Goal: Information Seeking & Learning: Check status

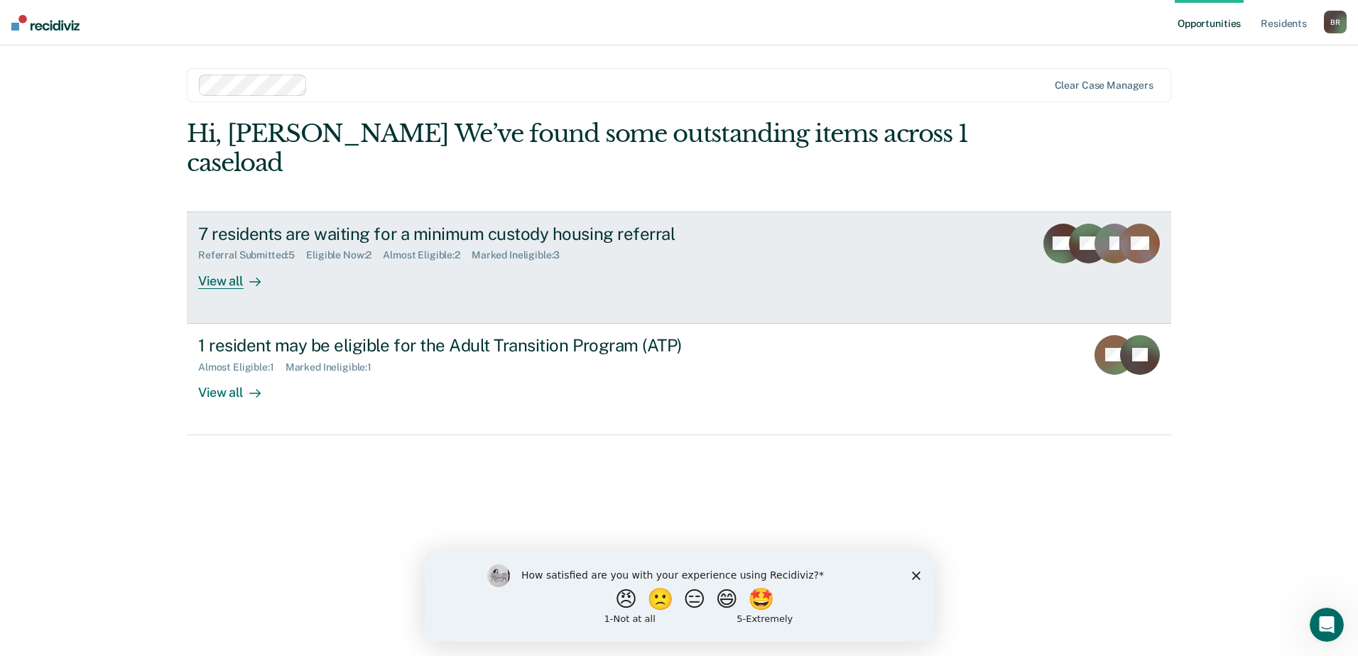
click at [328, 243] on div "7 residents are waiting for a minimum custody housing referral" at bounding box center [447, 234] width 499 height 21
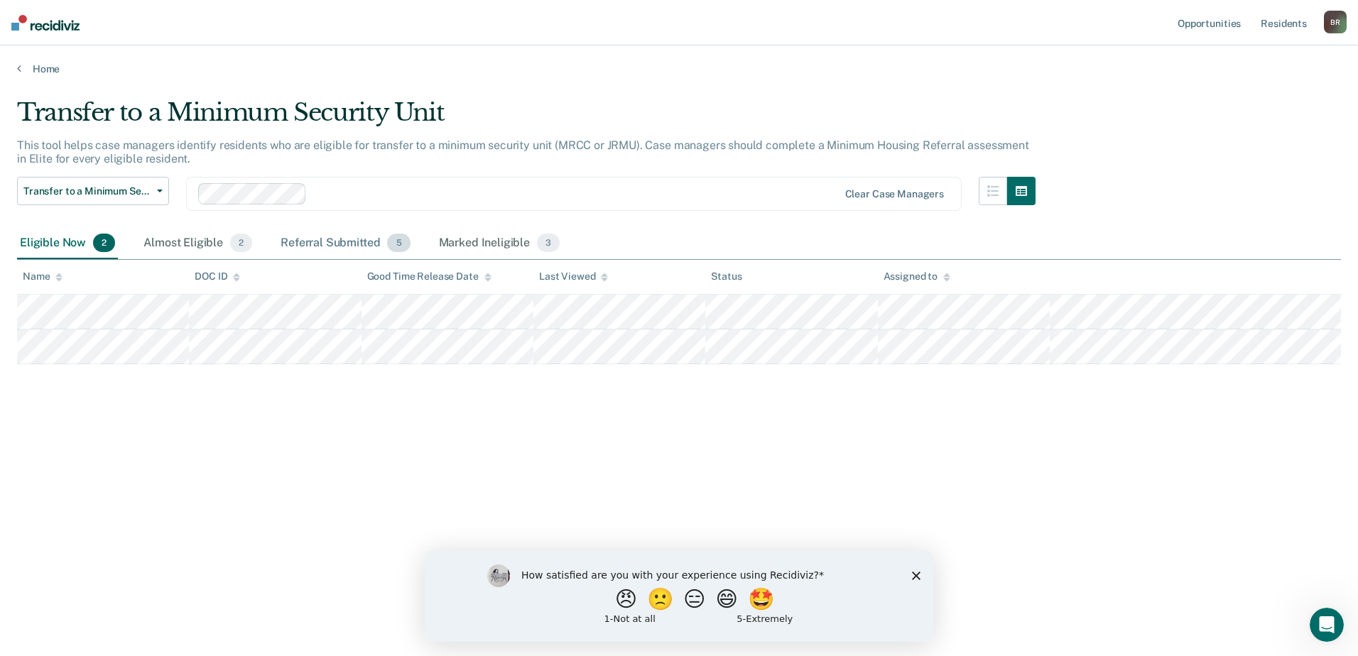
click at [330, 239] on div "Referral Submitted 5" at bounding box center [345, 243] width 135 height 31
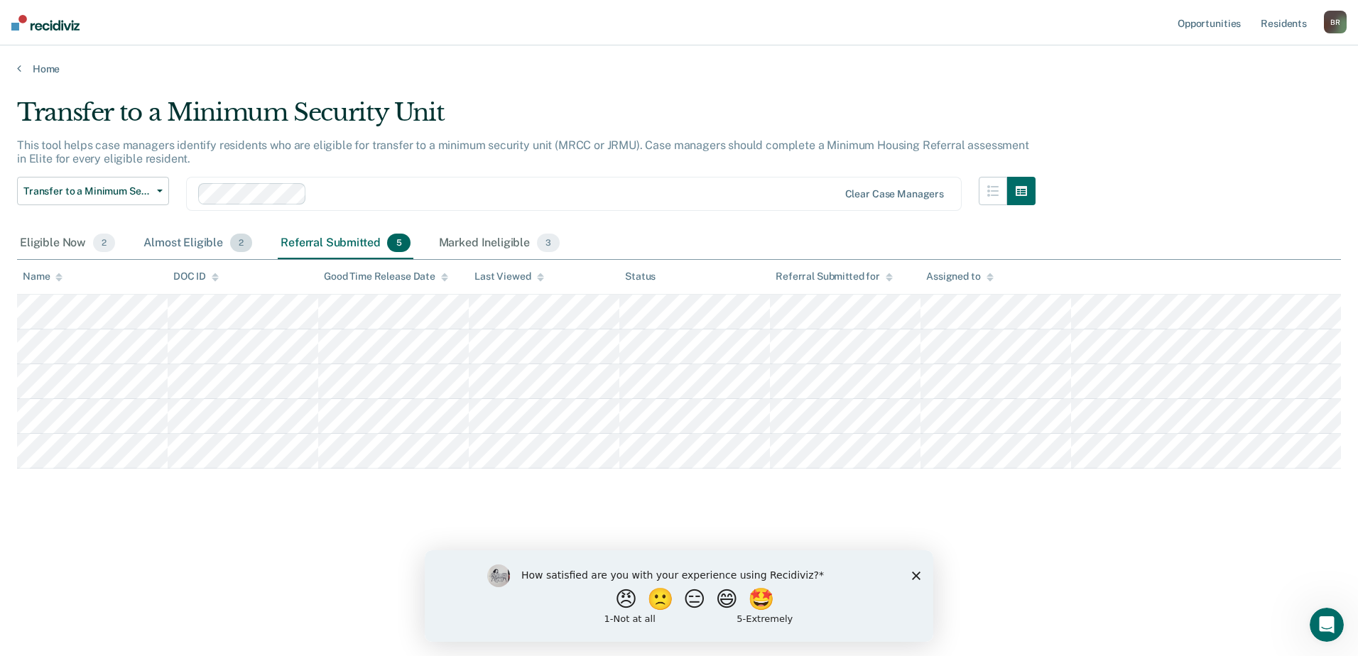
click at [177, 241] on div "Almost Eligible 2" at bounding box center [198, 243] width 114 height 31
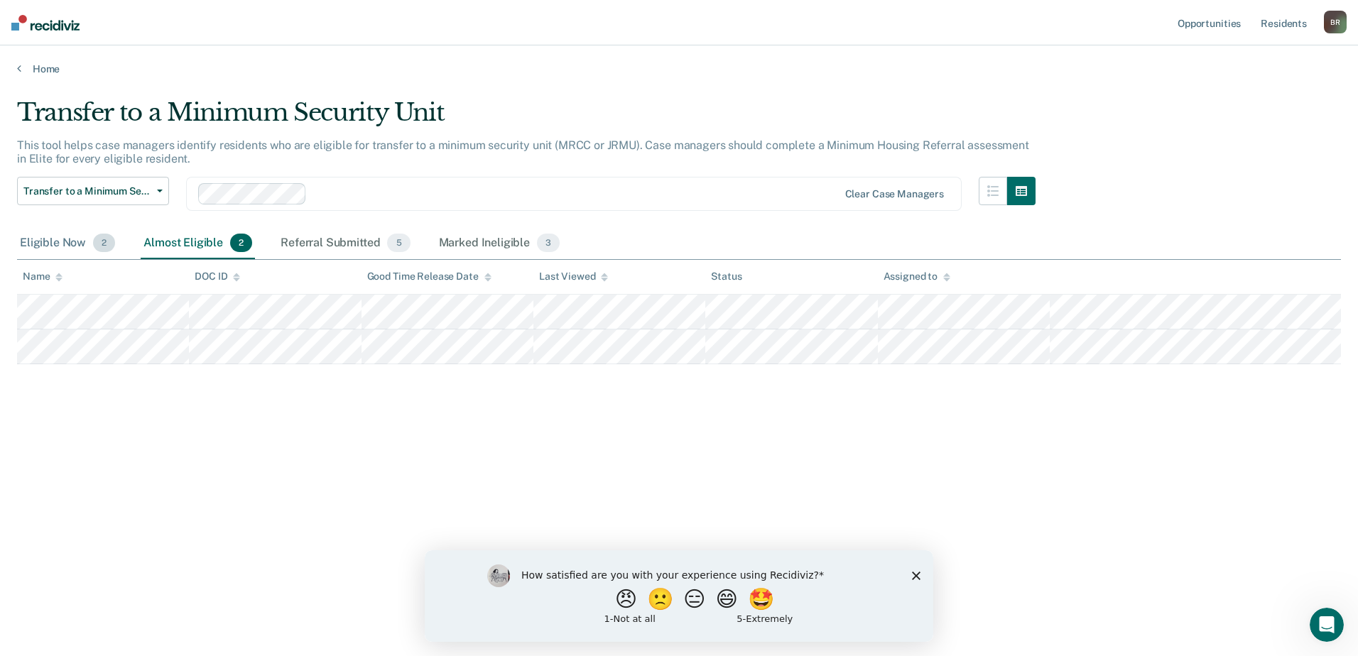
click at [61, 241] on div "Eligible Now 2" at bounding box center [67, 243] width 101 height 31
click at [38, 70] on link "Home" at bounding box center [679, 69] width 1324 height 13
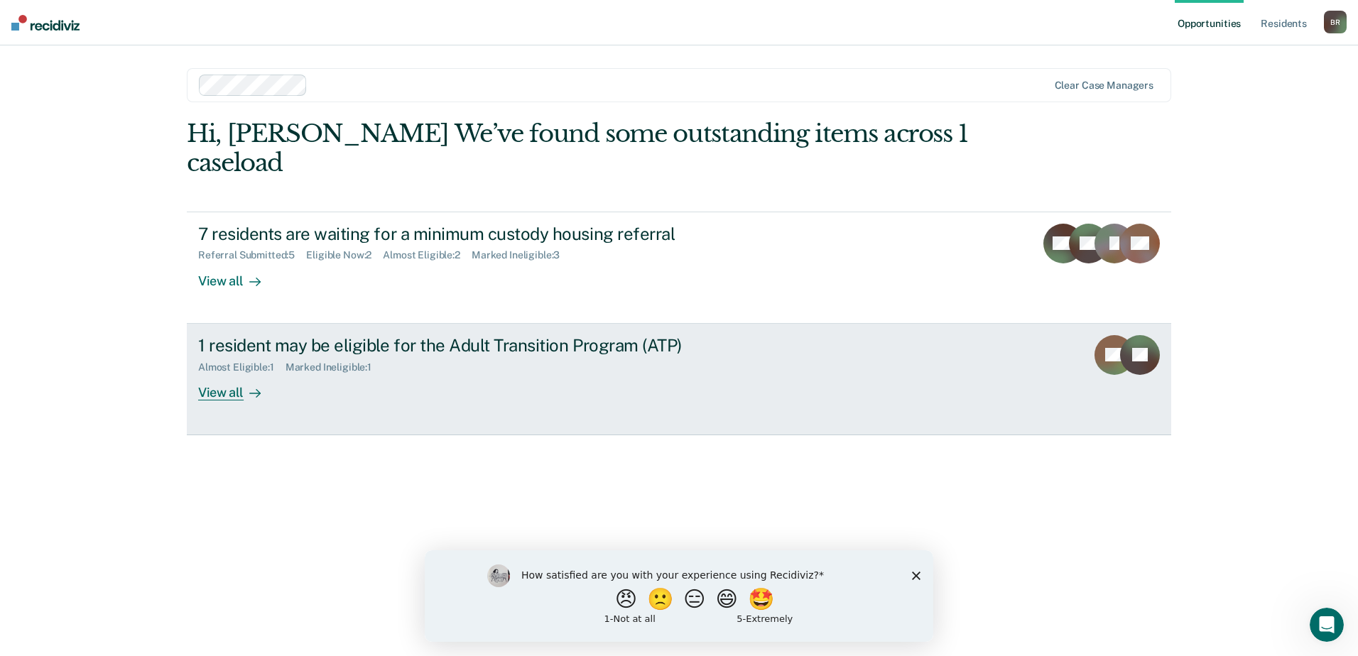
click at [305, 359] on div "Almost Eligible : 1 Marked Ineligible : 1" at bounding box center [447, 365] width 499 height 18
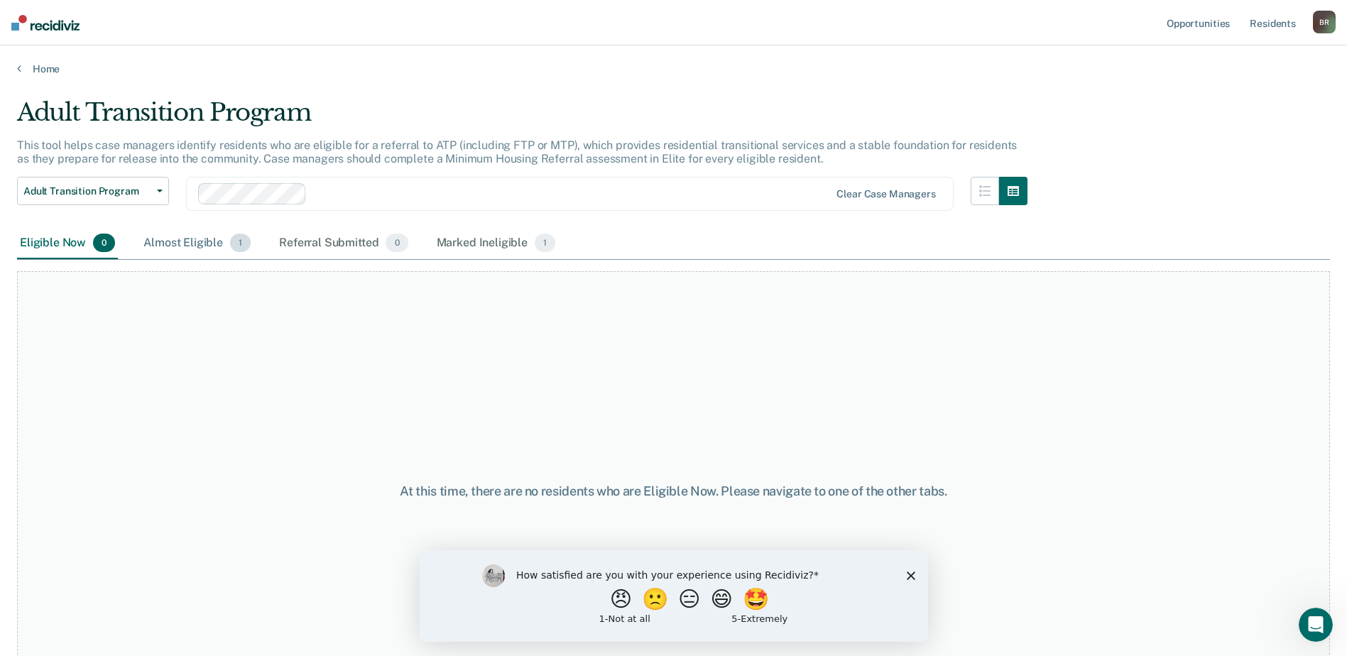
click at [189, 240] on div "Almost Eligible 1" at bounding box center [197, 243] width 113 height 31
